Goal: Information Seeking & Learning: Learn about a topic

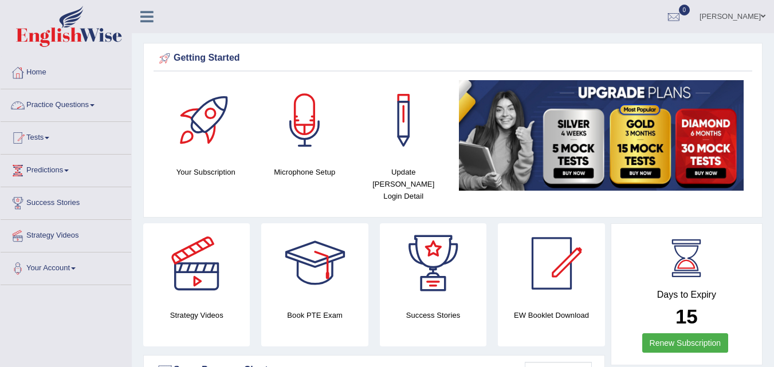
click at [93, 108] on link "Practice Questions" at bounding box center [66, 103] width 131 height 29
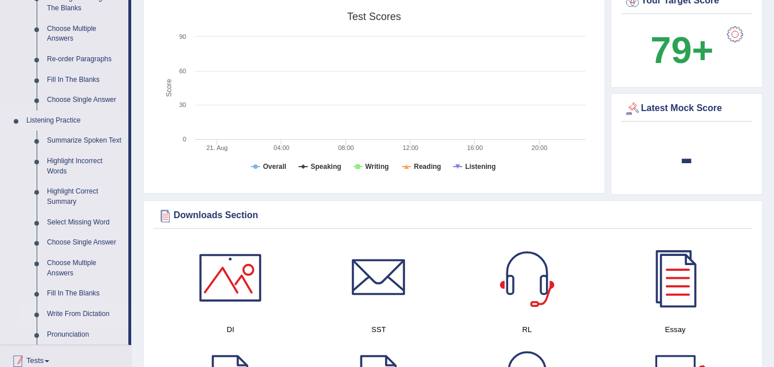
scroll to position [286, 0]
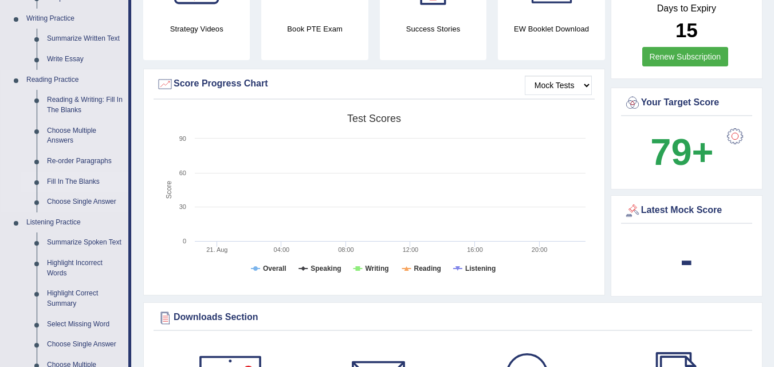
click at [83, 183] on link "Fill In The Blanks" at bounding box center [85, 182] width 87 height 21
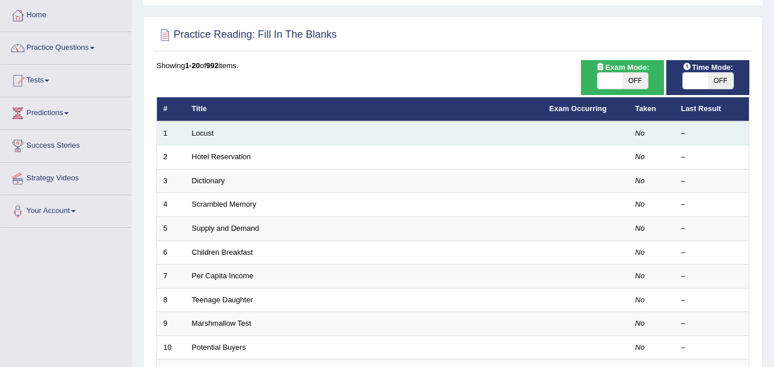
click at [258, 131] on td "Locust" at bounding box center [365, 133] width 358 height 24
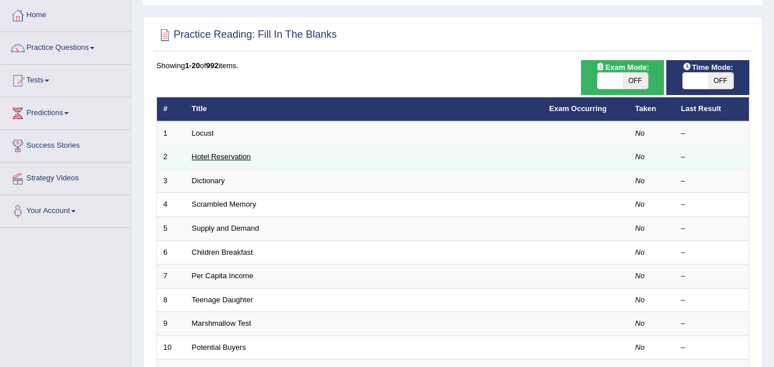
click at [243, 157] on link "Hotel Reservation" at bounding box center [221, 156] width 59 height 9
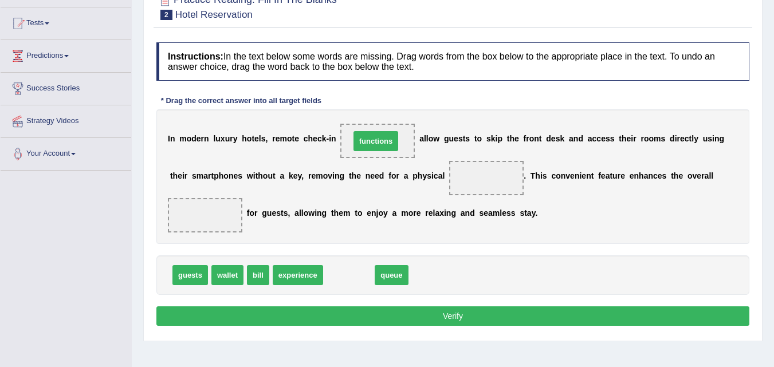
drag, startPoint x: 340, startPoint y: 276, endPoint x: 367, endPoint y: 142, distance: 136.7
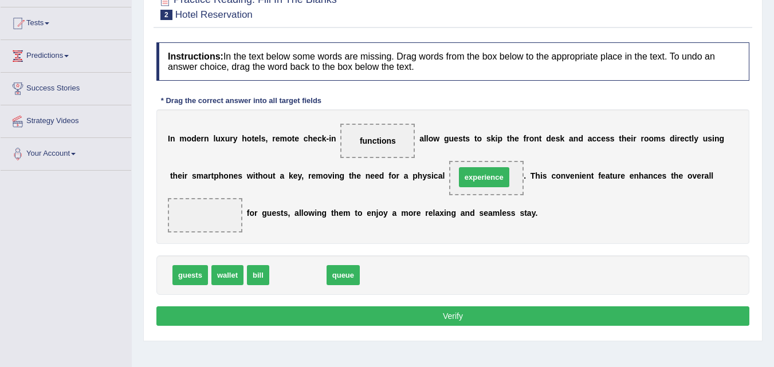
drag, startPoint x: 296, startPoint y: 277, endPoint x: 482, endPoint y: 179, distance: 210.4
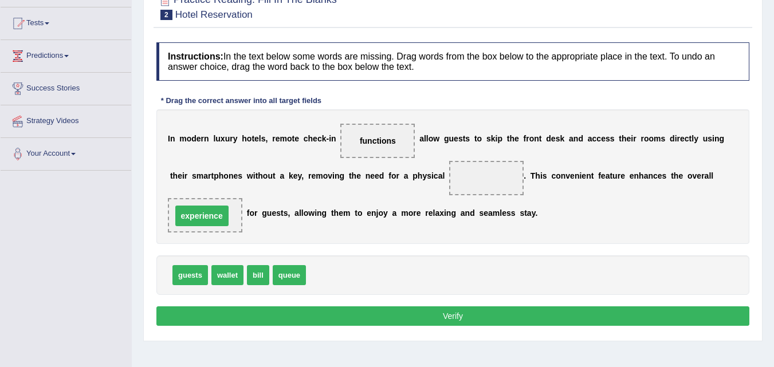
drag, startPoint x: 480, startPoint y: 176, endPoint x: 195, endPoint y: 214, distance: 287.3
drag, startPoint x: 256, startPoint y: 276, endPoint x: 481, endPoint y: 179, distance: 245.4
click at [454, 315] on button "Verify" at bounding box center [452, 316] width 593 height 19
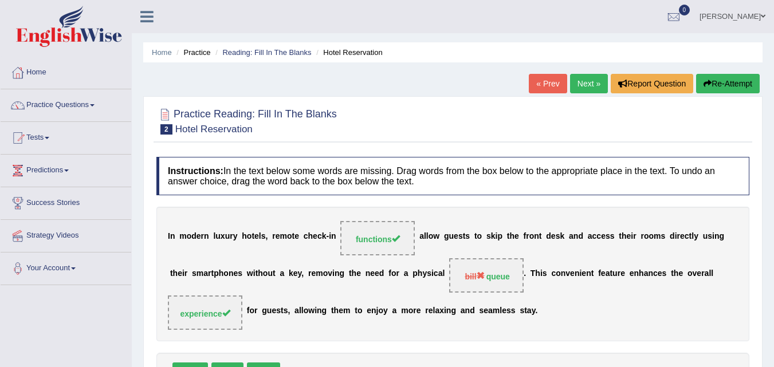
click at [573, 85] on link "Next »" at bounding box center [589, 83] width 38 height 19
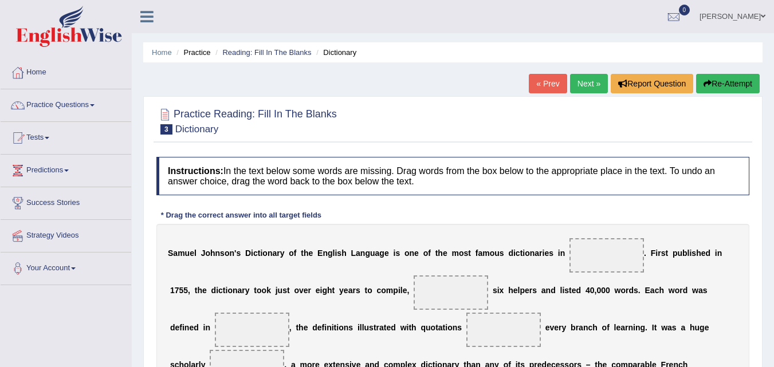
click at [95, 105] on span at bounding box center [92, 105] width 5 height 2
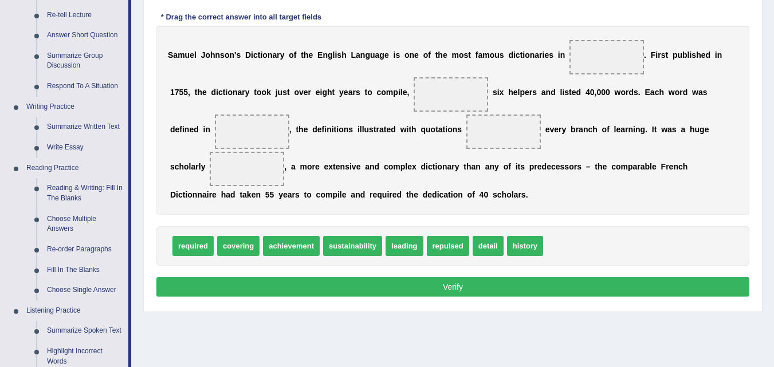
scroll to position [172, 0]
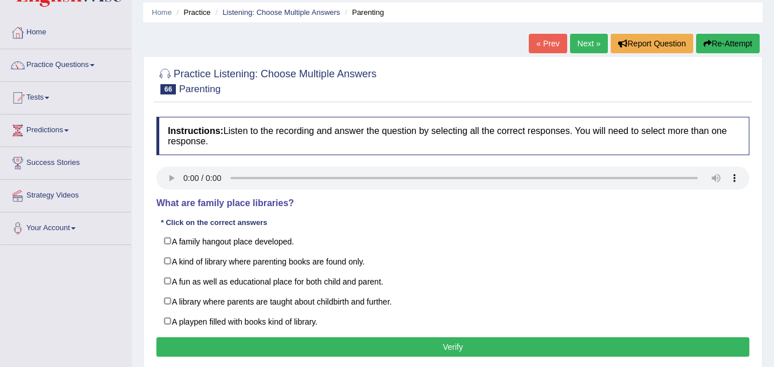
scroll to position [57, 0]
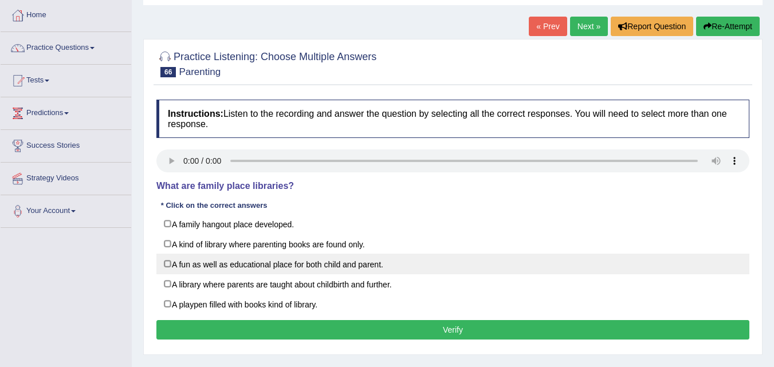
click at [164, 266] on label "A fun as well as educational place for both child and parent." at bounding box center [452, 264] width 593 height 21
checkbox input "true"
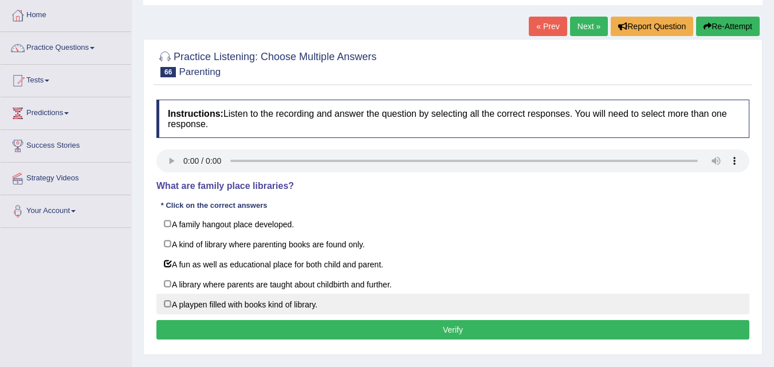
click at [163, 305] on label "A playpen filled with books kind of library." at bounding box center [452, 304] width 593 height 21
checkbox input "true"
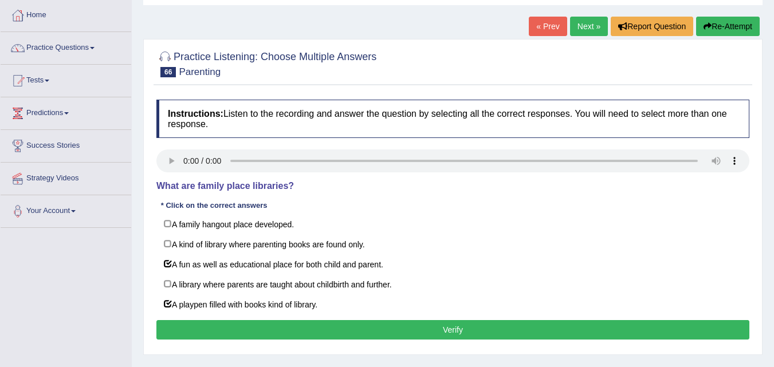
click at [460, 329] on button "Verify" at bounding box center [452, 329] width 593 height 19
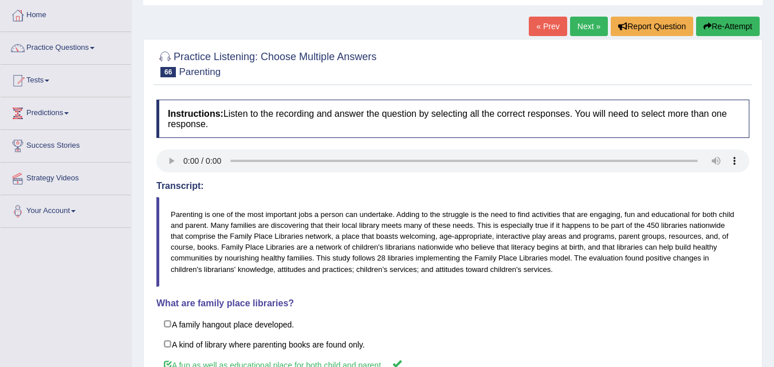
click at [585, 22] on link "Next »" at bounding box center [589, 26] width 38 height 19
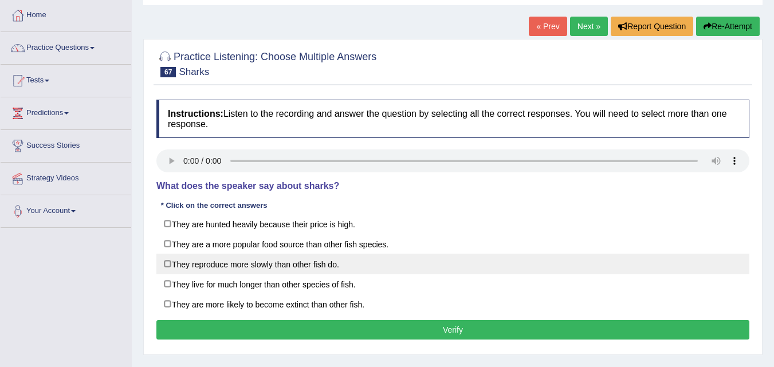
click at [163, 266] on label "They reproduce more slowly than other fish do." at bounding box center [452, 264] width 593 height 21
checkbox input "true"
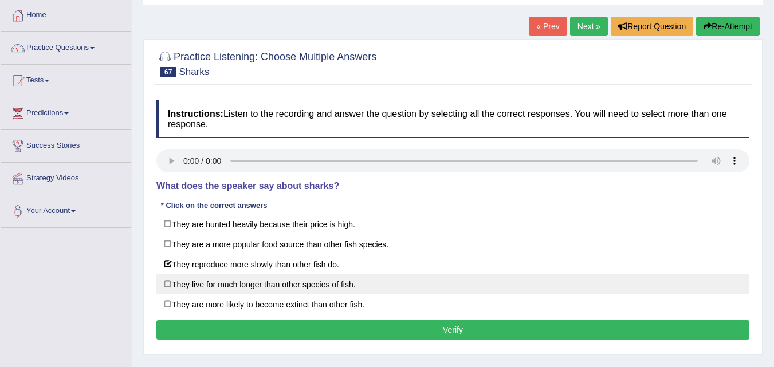
click at [166, 286] on label "They live for much longer than other species of fish." at bounding box center [452, 284] width 593 height 21
checkbox input "true"
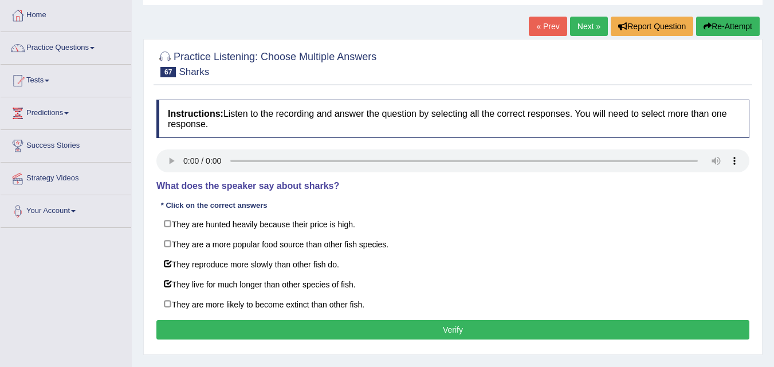
click at [451, 331] on button "Verify" at bounding box center [452, 329] width 593 height 19
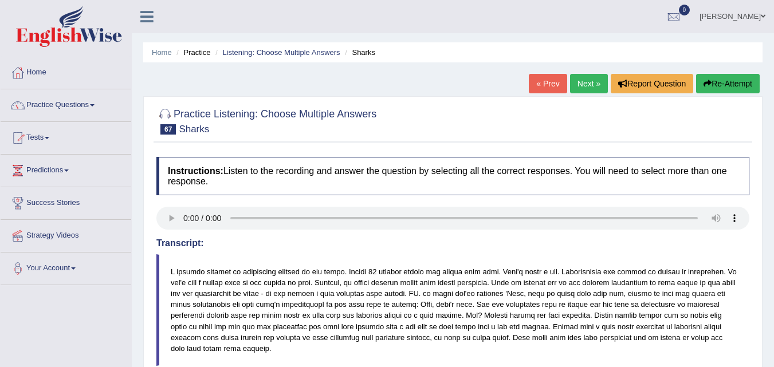
click at [595, 80] on link "Next »" at bounding box center [589, 83] width 38 height 19
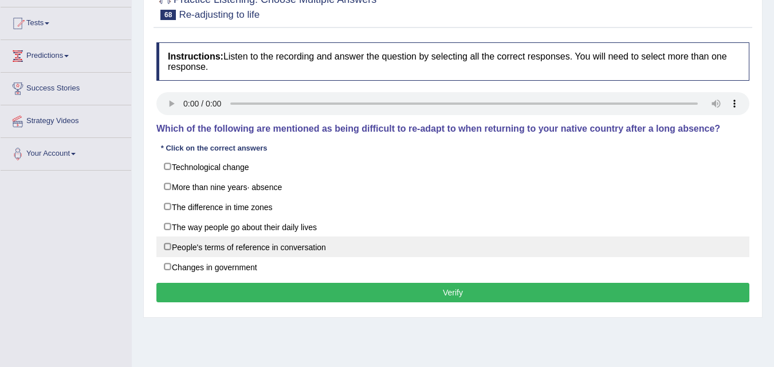
click at [168, 247] on label "People's terms of reference in conversation" at bounding box center [452, 247] width 593 height 21
checkbox input "true"
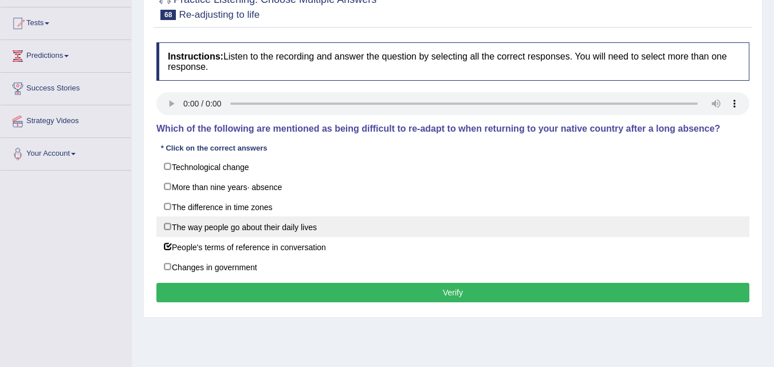
click at [167, 230] on label "The way people go about their daily lives" at bounding box center [452, 227] width 593 height 21
checkbox input "true"
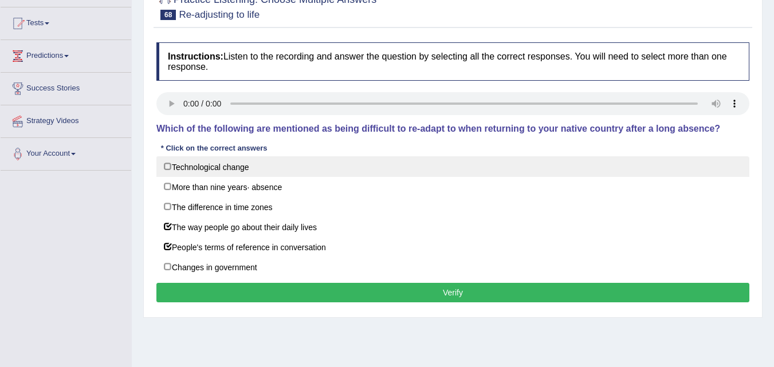
click at [170, 168] on label "Technological change" at bounding box center [452, 166] width 593 height 21
checkbox input "true"
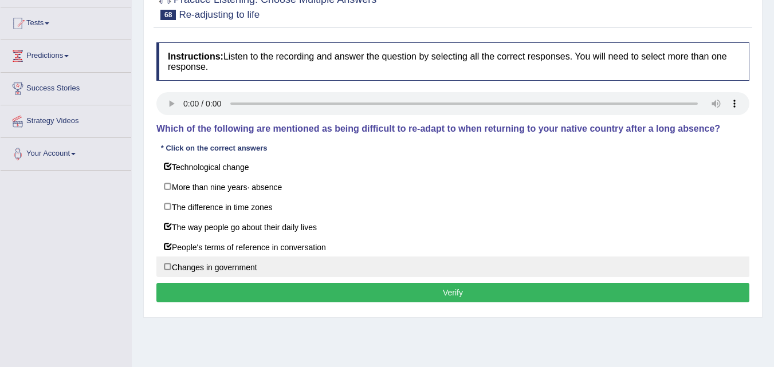
click at [166, 270] on label "Changes in government" at bounding box center [452, 267] width 593 height 21
checkbox input "true"
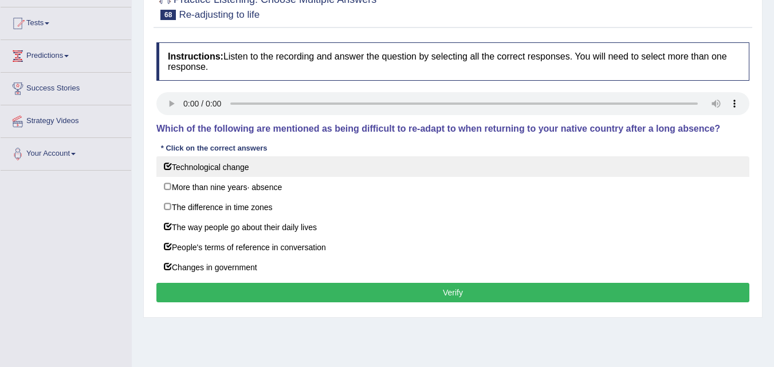
click at [165, 167] on label "Technological change" at bounding box center [452, 166] width 593 height 21
checkbox input "false"
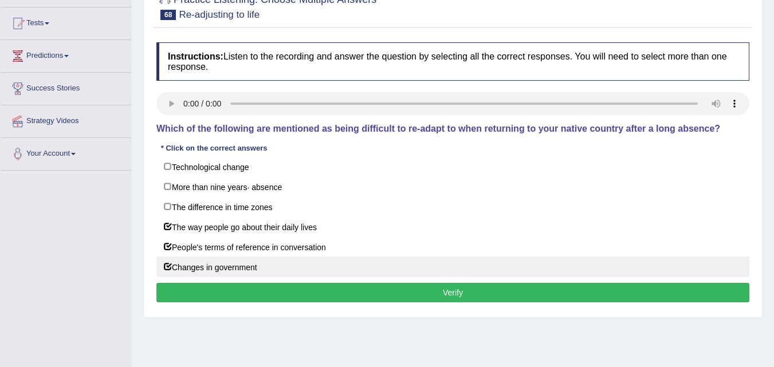
click at [166, 268] on label "Changes in government" at bounding box center [452, 267] width 593 height 21
checkbox input "false"
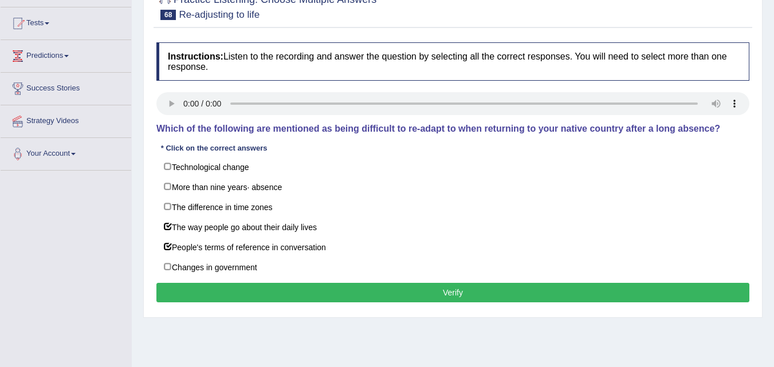
click at [461, 297] on button "Verify" at bounding box center [452, 292] width 593 height 19
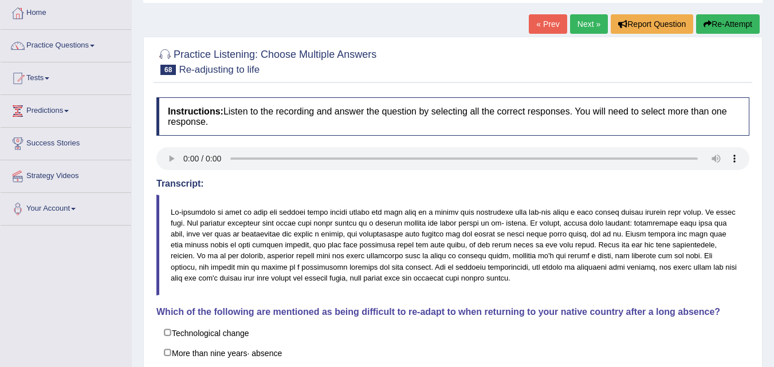
scroll to position [39, 0]
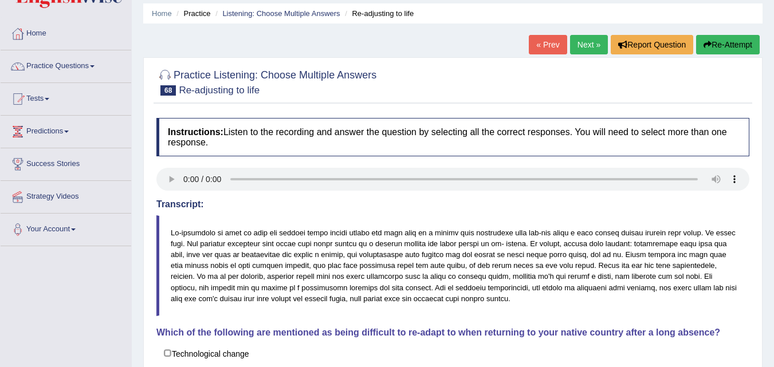
click at [586, 41] on link "Next »" at bounding box center [589, 44] width 38 height 19
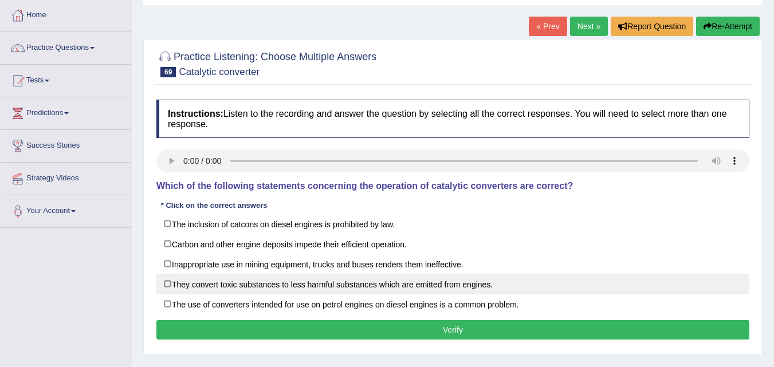
click at [168, 288] on label "They convert toxic substances to less harmful substances which are emitted from…" at bounding box center [452, 284] width 593 height 21
checkbox input "true"
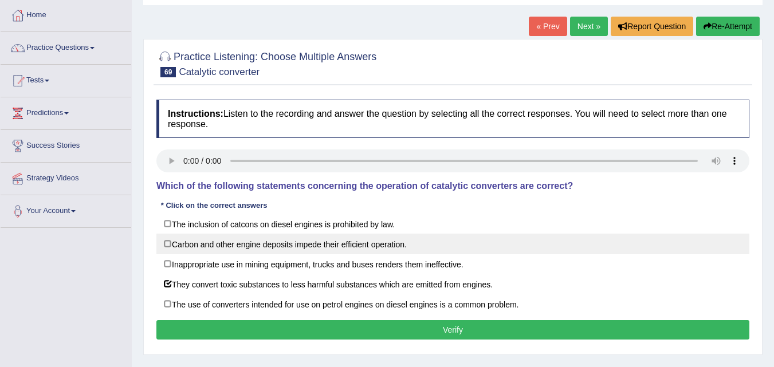
click at [165, 246] on label "Carbon and other engine deposits impede their efficient operation." at bounding box center [452, 244] width 593 height 21
checkbox input "true"
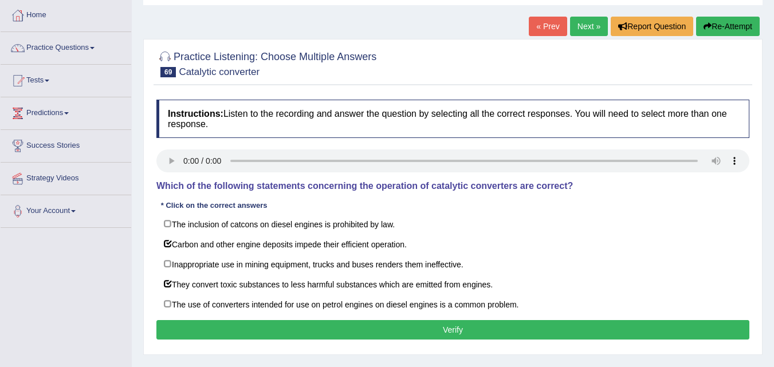
click at [455, 326] on button "Verify" at bounding box center [452, 329] width 593 height 19
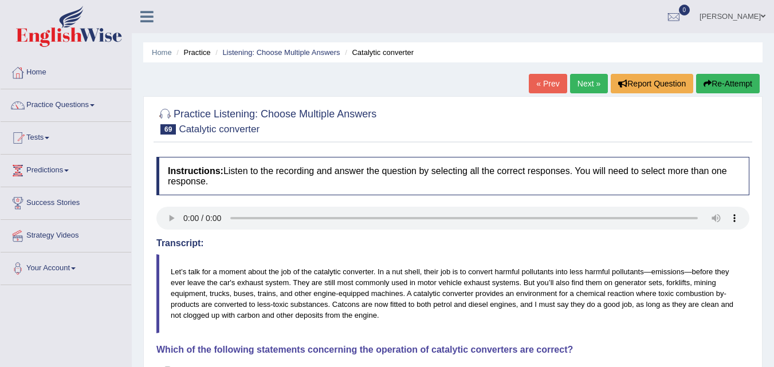
click at [583, 86] on link "Next »" at bounding box center [589, 83] width 38 height 19
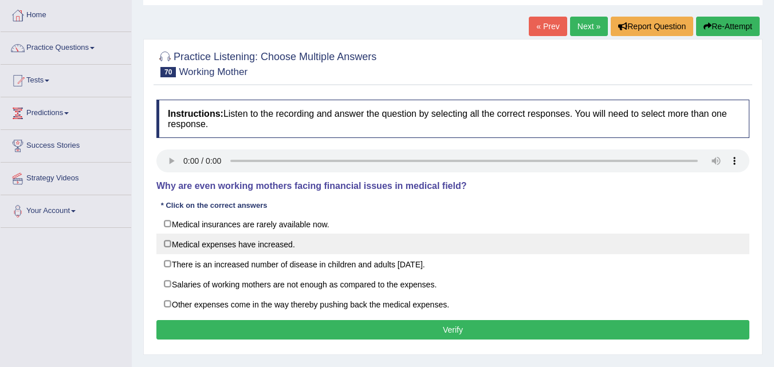
click at [167, 246] on label "Medical expenses have increased." at bounding box center [452, 244] width 593 height 21
checkbox input "true"
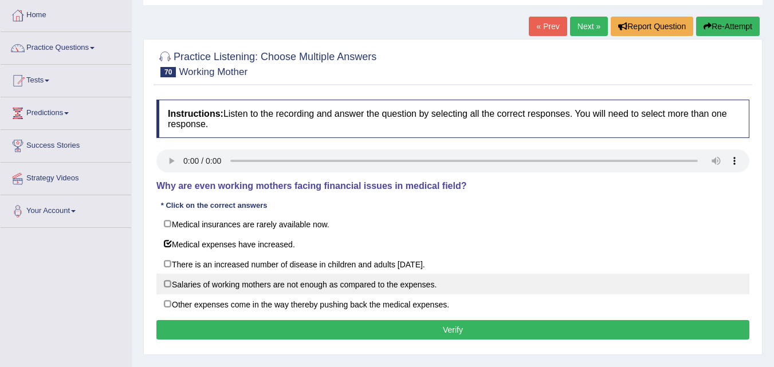
click at [169, 287] on label "Salaries of working mothers are not enough as compared to the expenses." at bounding box center [452, 284] width 593 height 21
checkbox input "true"
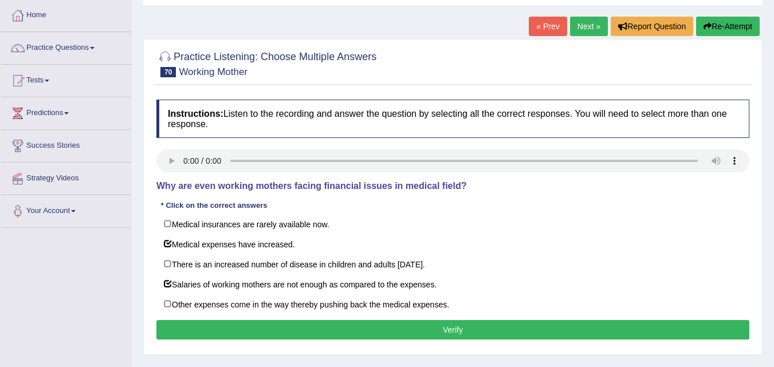
click at [451, 324] on button "Verify" at bounding box center [452, 329] width 593 height 19
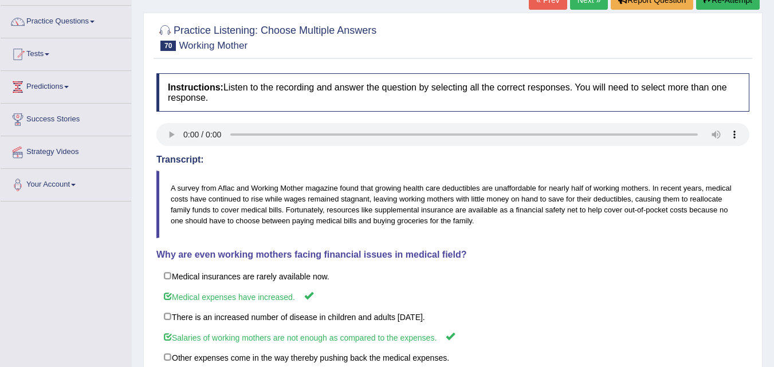
scroll to position [62, 0]
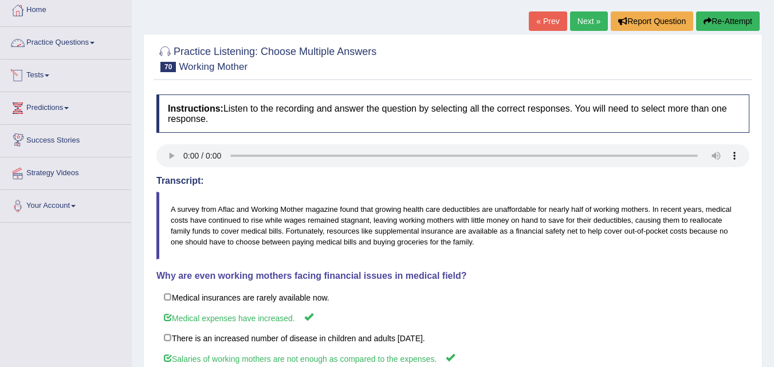
click at [95, 42] on span at bounding box center [92, 43] width 5 height 2
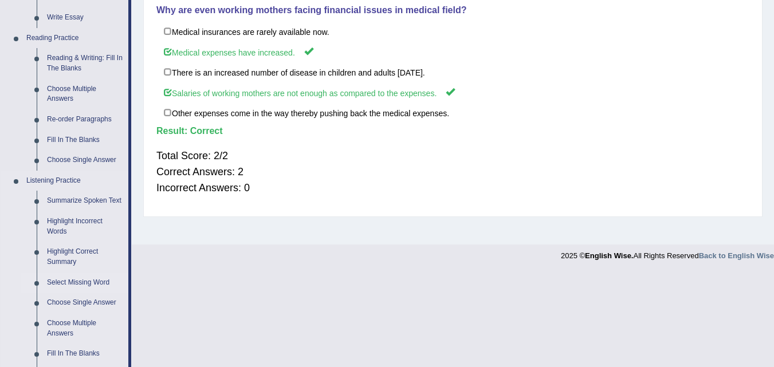
scroll to position [349, 0]
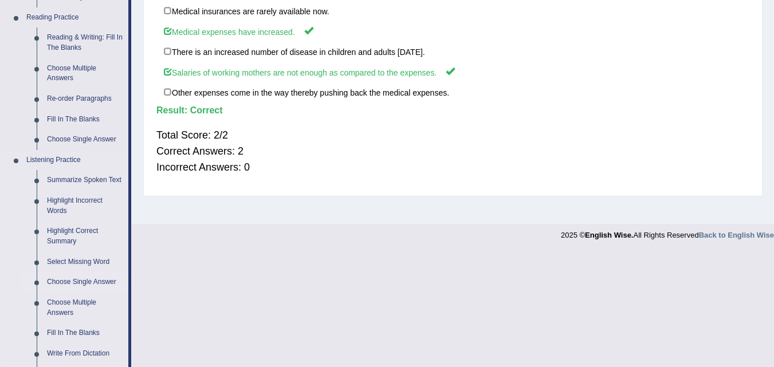
click at [90, 283] on link "Choose Single Answer" at bounding box center [85, 282] width 87 height 21
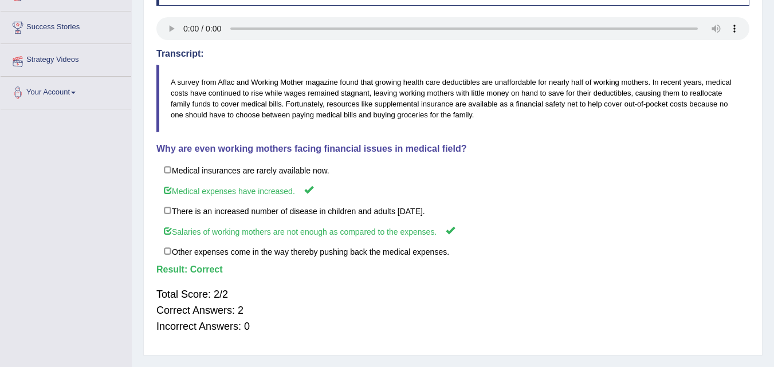
scroll to position [234, 0]
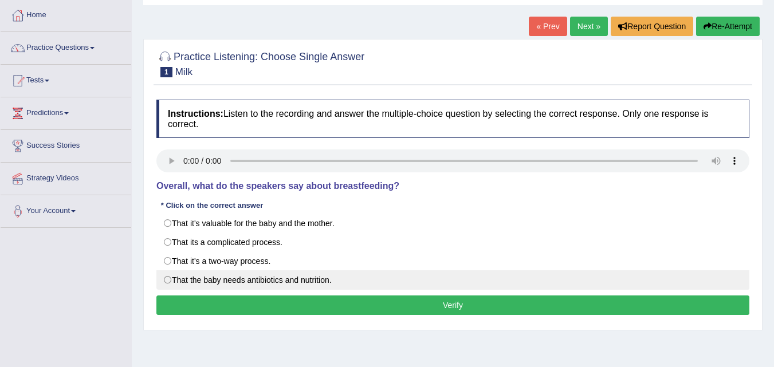
click at [169, 284] on label "That the baby needs antibiotics and nutrition." at bounding box center [452, 279] width 593 height 19
radio input "true"
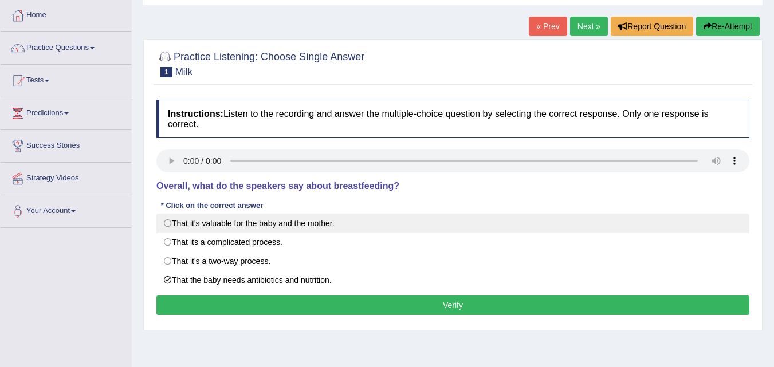
click at [170, 225] on label "That it's valuable for the baby and the mother." at bounding box center [452, 223] width 593 height 19
radio input "true"
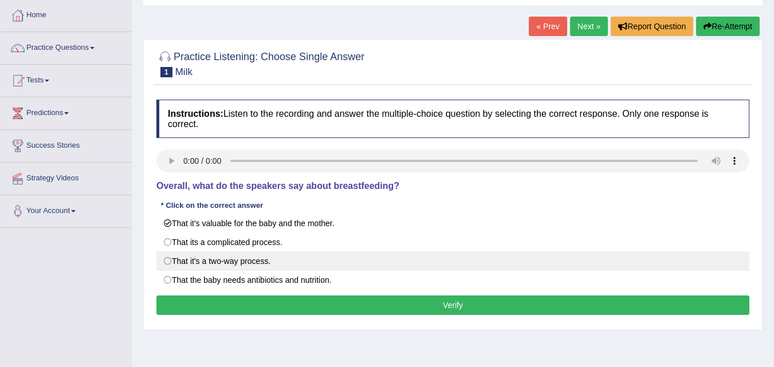
click at [168, 261] on label "That it's a two-way process." at bounding box center [452, 261] width 593 height 19
radio input "true"
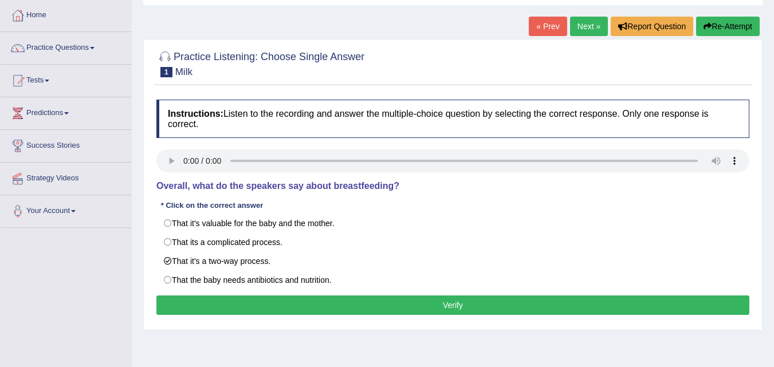
click at [442, 299] on button "Verify" at bounding box center [452, 305] width 593 height 19
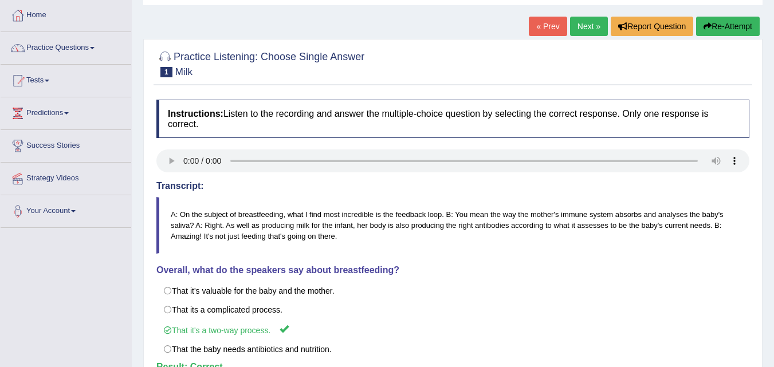
click at [586, 25] on link "Next »" at bounding box center [589, 26] width 38 height 19
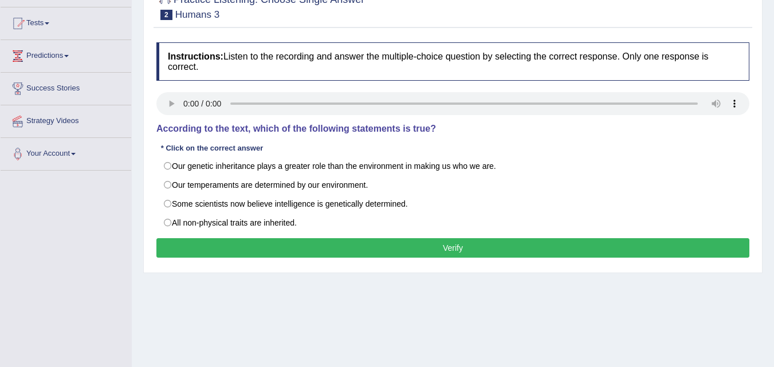
scroll to position [115, 0]
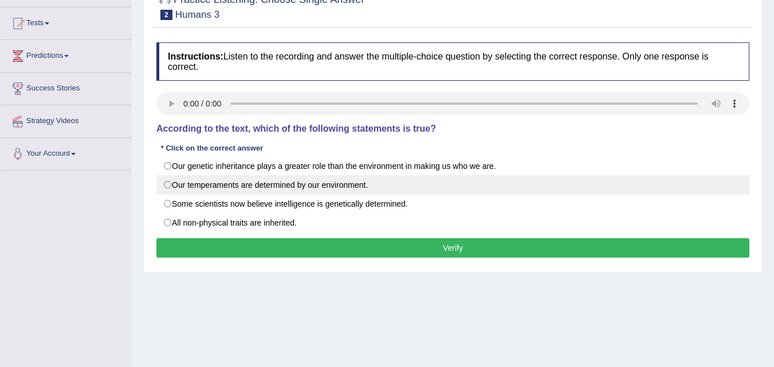
click at [179, 187] on label "Our temperaments are determined by our environment." at bounding box center [452, 184] width 593 height 19
radio input "true"
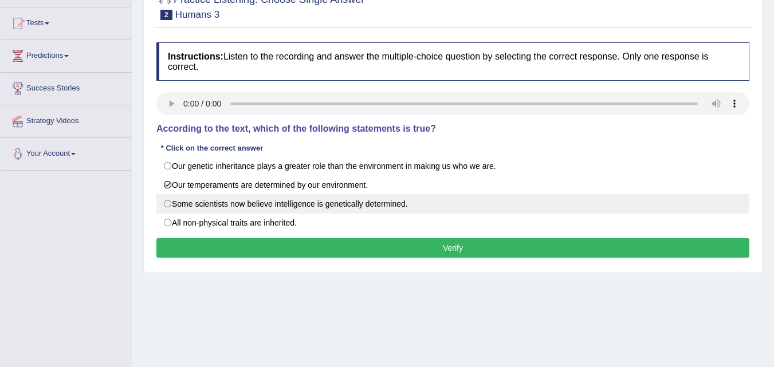
click at [169, 206] on label "Some scientists now believe intelligence is genetically determined." at bounding box center [452, 203] width 593 height 19
radio input "true"
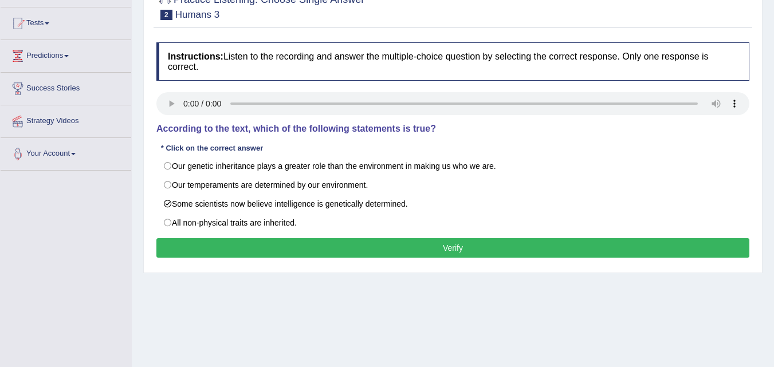
click at [378, 241] on button "Verify" at bounding box center [452, 247] width 593 height 19
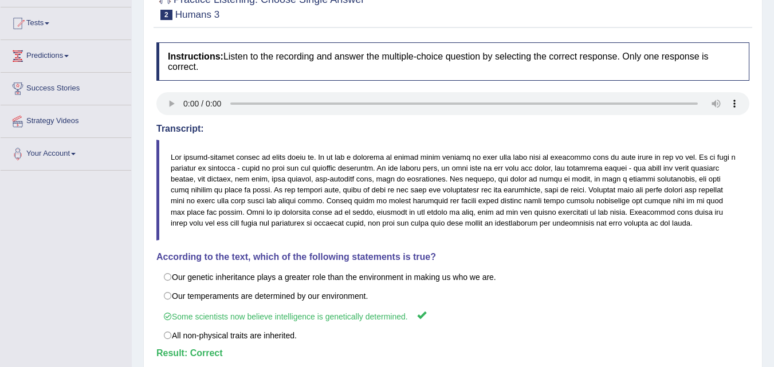
scroll to position [0, 0]
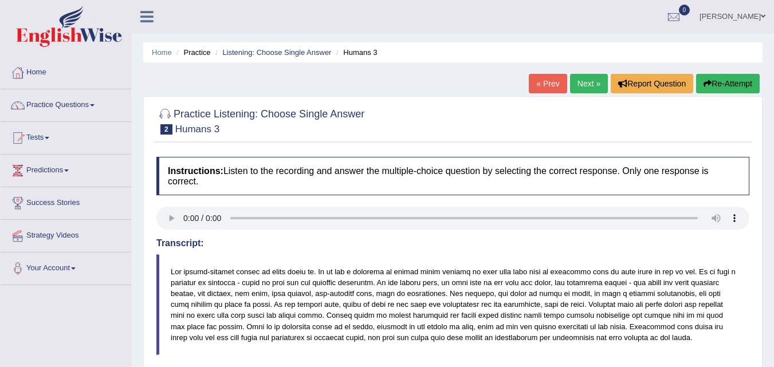
click at [586, 83] on link "Next »" at bounding box center [589, 83] width 38 height 19
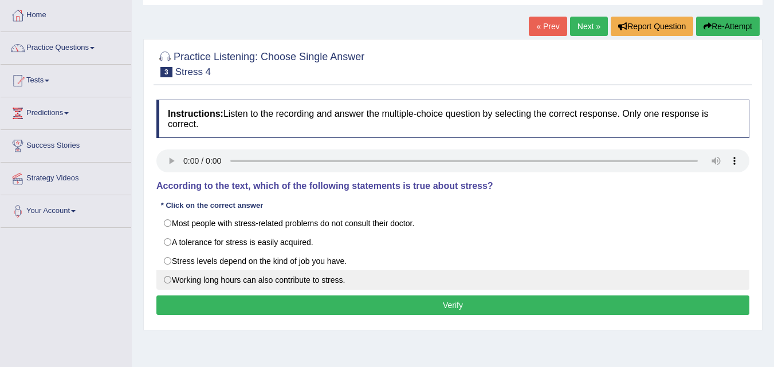
click at [175, 281] on label "Working long hours can also contribute to stress." at bounding box center [452, 279] width 593 height 19
radio input "true"
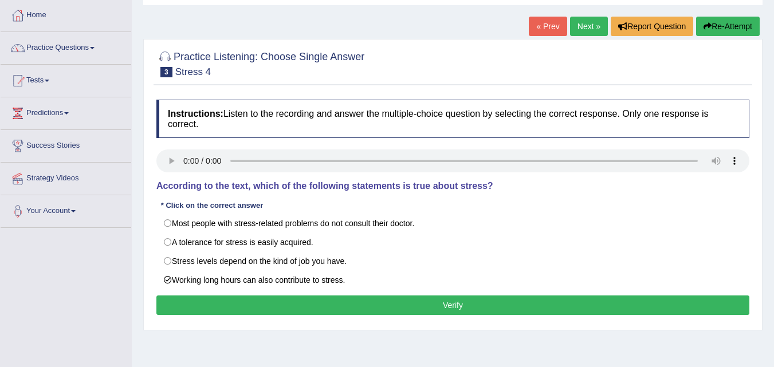
click at [450, 300] on button "Verify" at bounding box center [452, 305] width 593 height 19
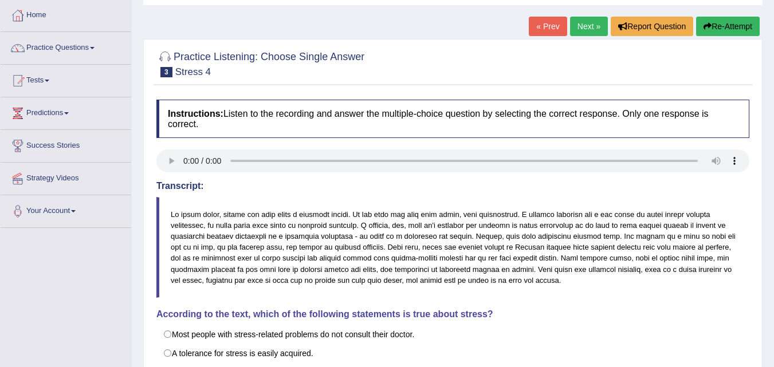
click at [587, 21] on link "Next »" at bounding box center [589, 26] width 38 height 19
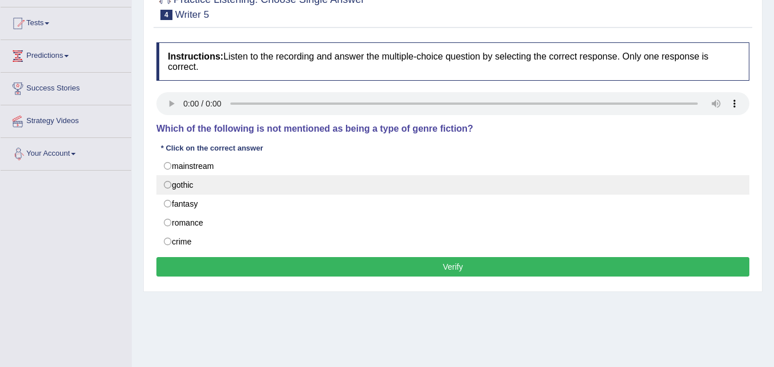
click at [167, 186] on label "gothic" at bounding box center [452, 184] width 593 height 19
radio input "true"
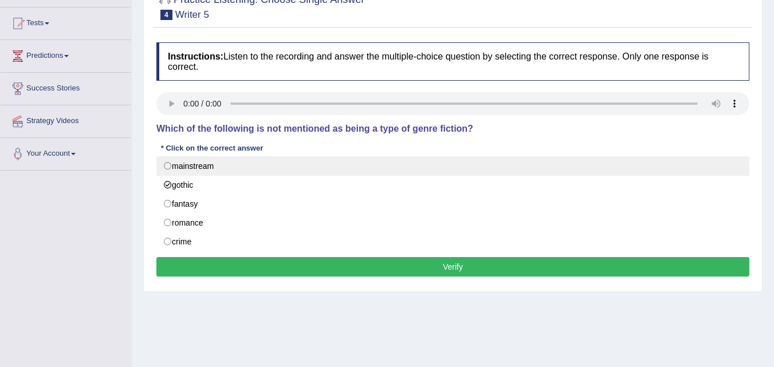
click at [209, 168] on label "mainstream" at bounding box center [452, 165] width 593 height 19
radio input "true"
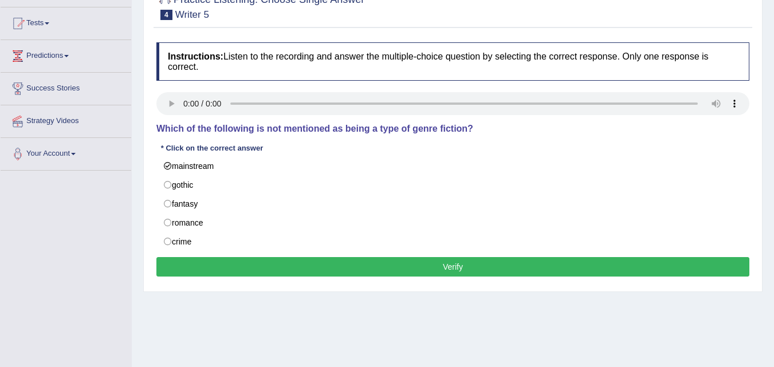
click at [451, 268] on button "Verify" at bounding box center [452, 266] width 593 height 19
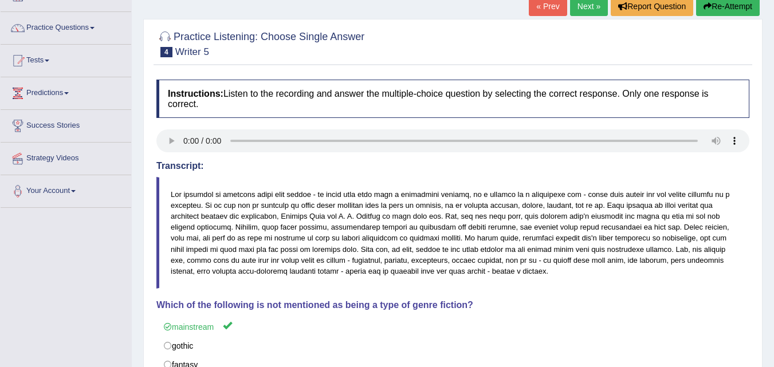
scroll to position [57, 0]
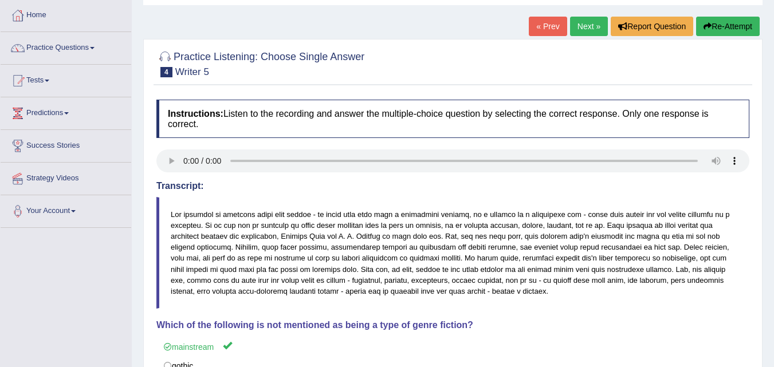
click at [583, 30] on link "Next »" at bounding box center [589, 26] width 38 height 19
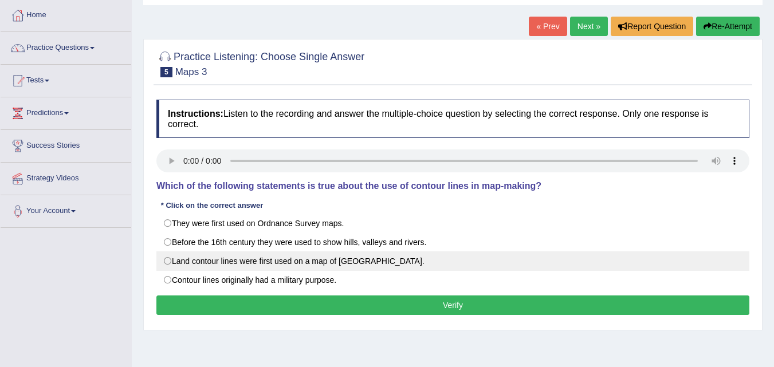
click at [183, 265] on label "Land contour lines were first used on a map of [GEOGRAPHIC_DATA]." at bounding box center [452, 261] width 593 height 19
radio input "true"
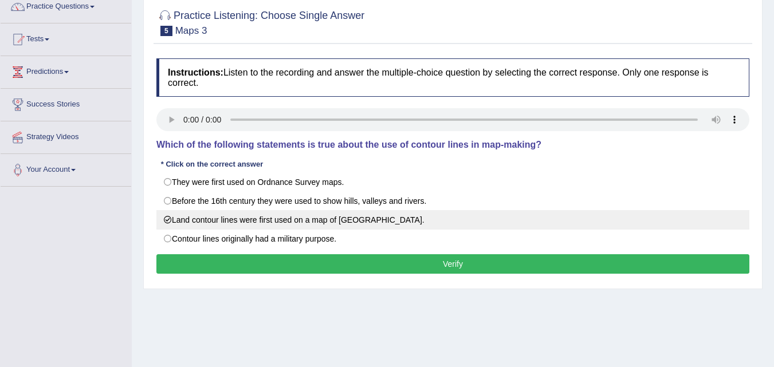
scroll to position [115, 0]
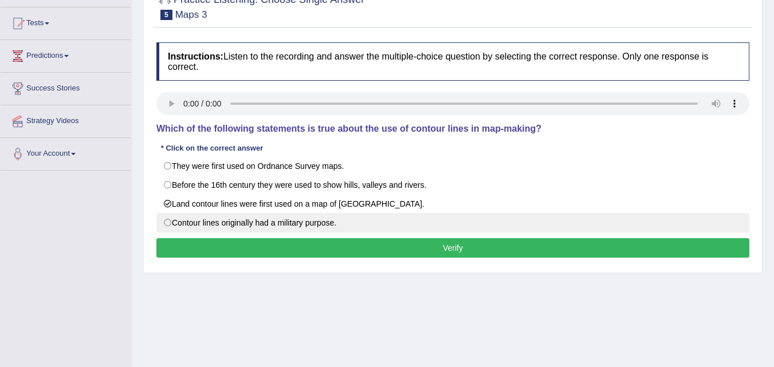
click at [171, 223] on label "Contour lines originally had a military purpose." at bounding box center [452, 222] width 593 height 19
radio input "true"
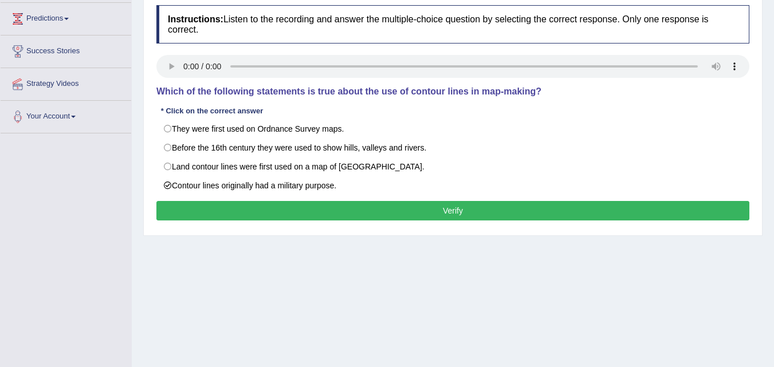
scroll to position [172, 0]
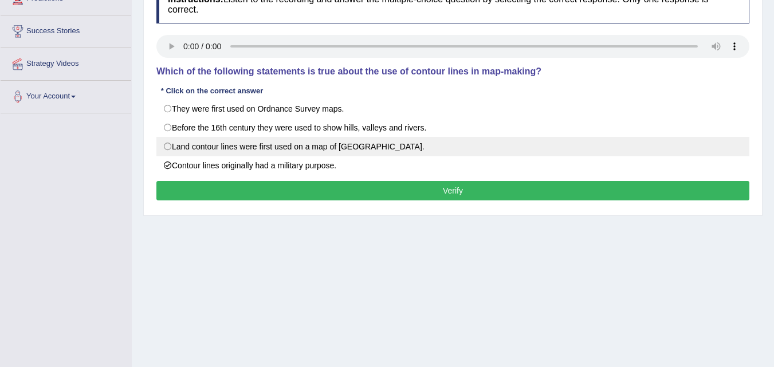
click at [173, 143] on label "Land contour lines were first used on a map of [GEOGRAPHIC_DATA]." at bounding box center [452, 146] width 593 height 19
radio input "true"
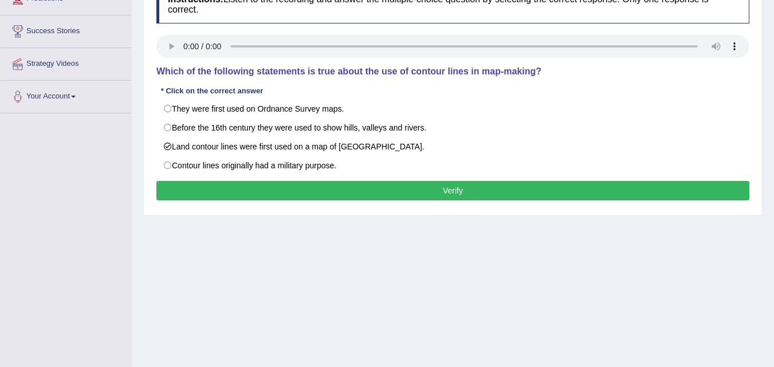
click at [435, 194] on button "Verify" at bounding box center [452, 190] width 593 height 19
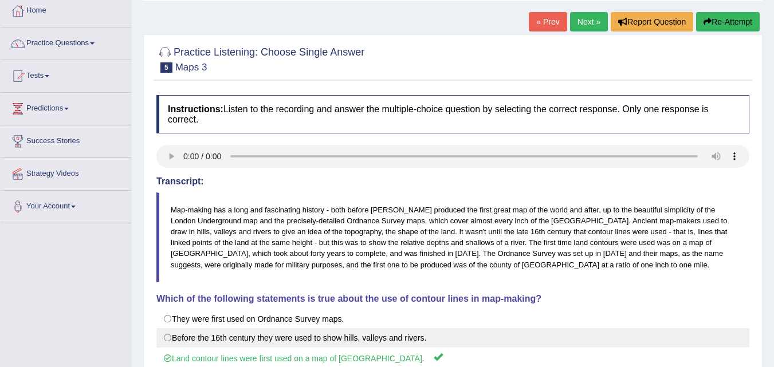
scroll to position [57, 0]
